Goal: Navigation & Orientation: Find specific page/section

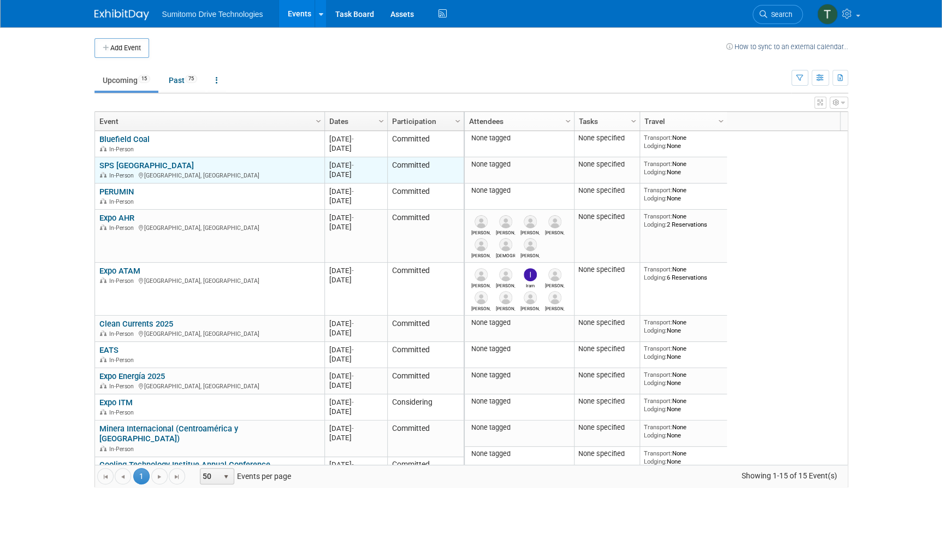
click at [124, 161] on link "SPS [GEOGRAPHIC_DATA]" at bounding box center [146, 166] width 94 height 10
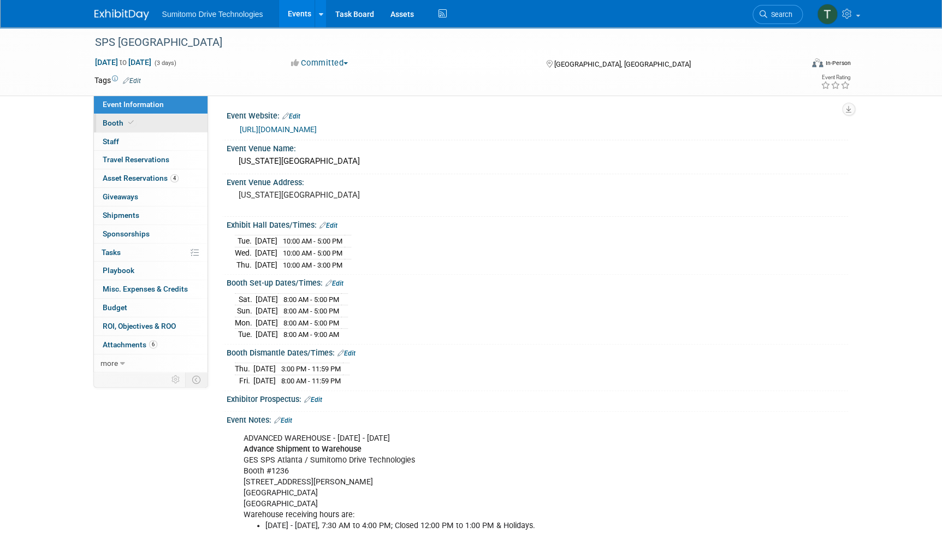
click at [101, 119] on link "Booth" at bounding box center [151, 123] width 114 height 18
